Goal: Task Accomplishment & Management: Manage account settings

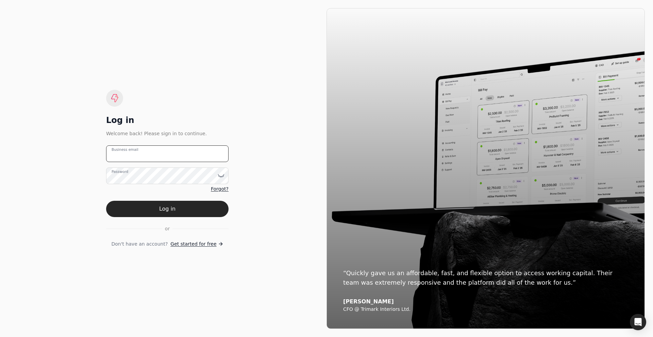
click at [154, 157] on email "Business email" at bounding box center [167, 154] width 122 height 17
click at [175, 119] on div "Log in" at bounding box center [167, 120] width 122 height 11
click at [156, 144] on div "Log in Welcome back! Please sign in to continue. Business email Password Forgot…" at bounding box center [167, 169] width 122 height 158
click at [149, 160] on email "Business email" at bounding box center [167, 154] width 122 height 17
type email "[PERSON_NAME][EMAIL_ADDRESS][DOMAIN_NAME]"
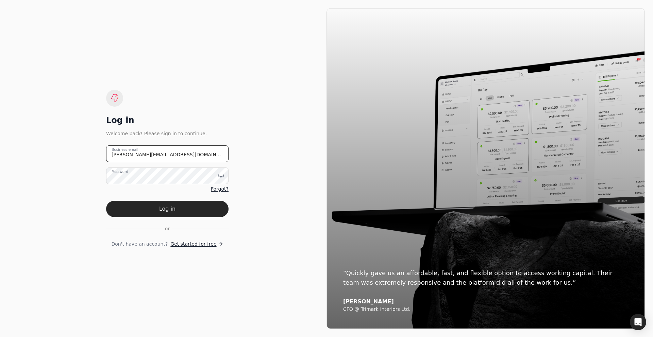
click at [144, 154] on email "[PERSON_NAME][EMAIL_ADDRESS][DOMAIN_NAME]" at bounding box center [167, 154] width 122 height 17
